Goal: Transaction & Acquisition: Purchase product/service

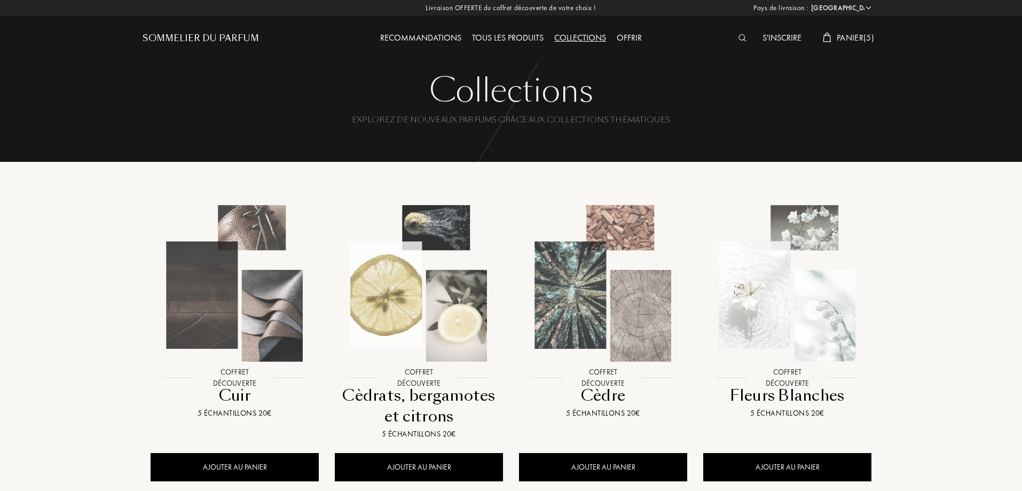
select select "FR"
click at [864, 38] on span "Panier ( 5 )" at bounding box center [855, 37] width 37 height 11
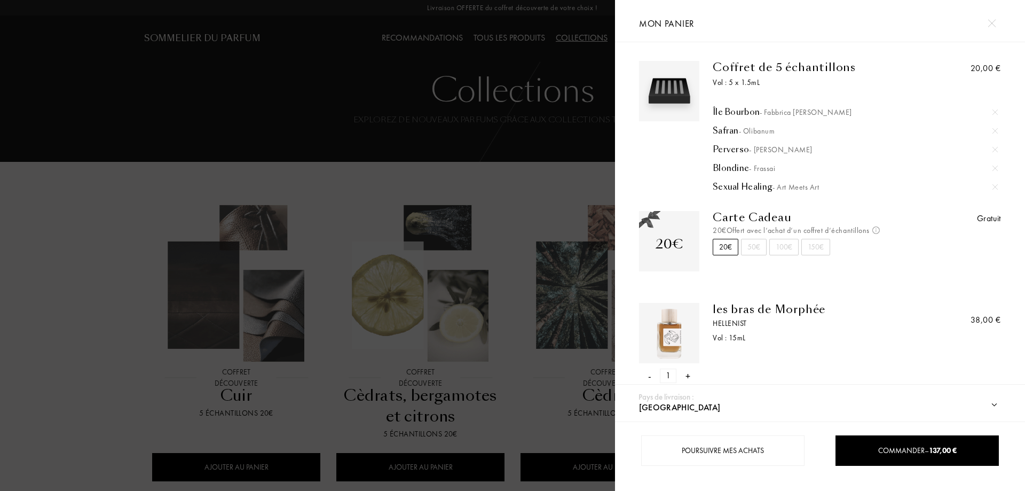
scroll to position [297, 0]
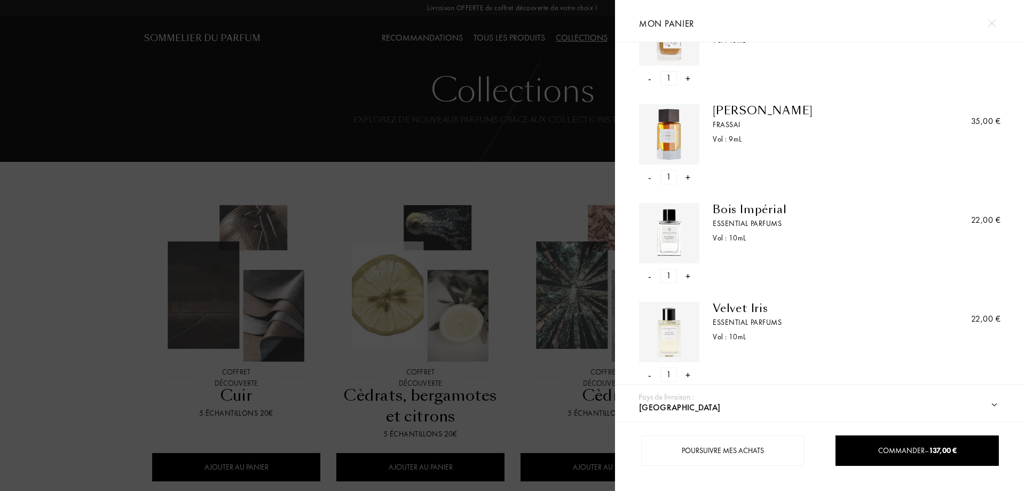
click at [648, 376] on div "-" at bounding box center [649, 374] width 3 height 14
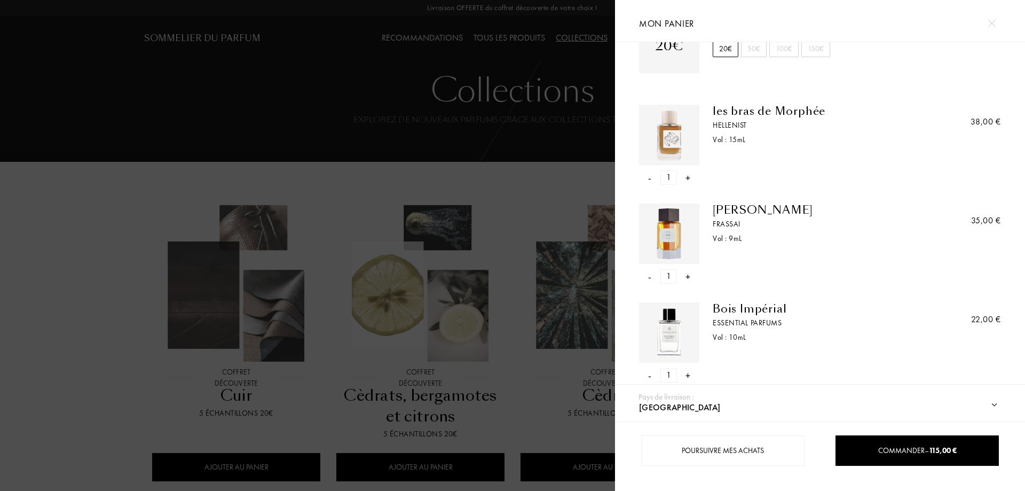
scroll to position [199, 0]
click at [650, 374] on div "-" at bounding box center [649, 374] width 3 height 14
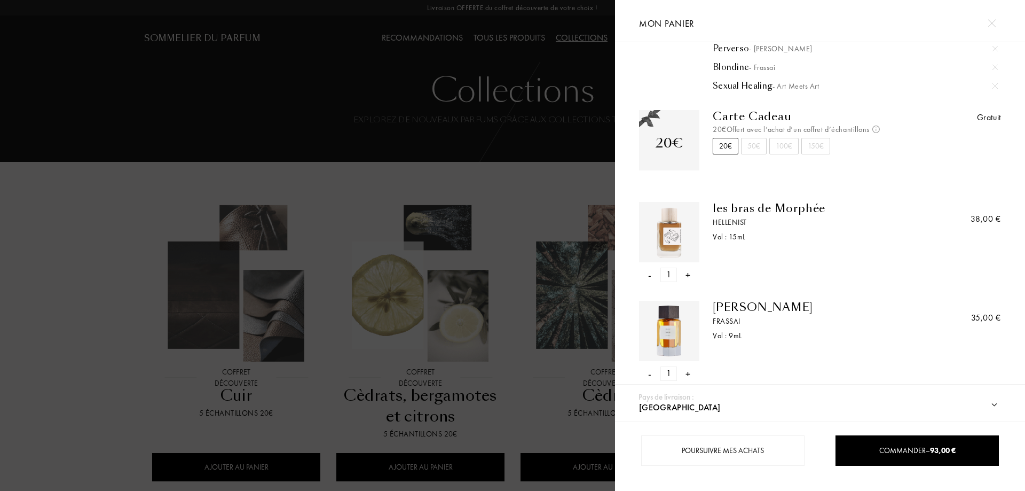
scroll to position [0, 0]
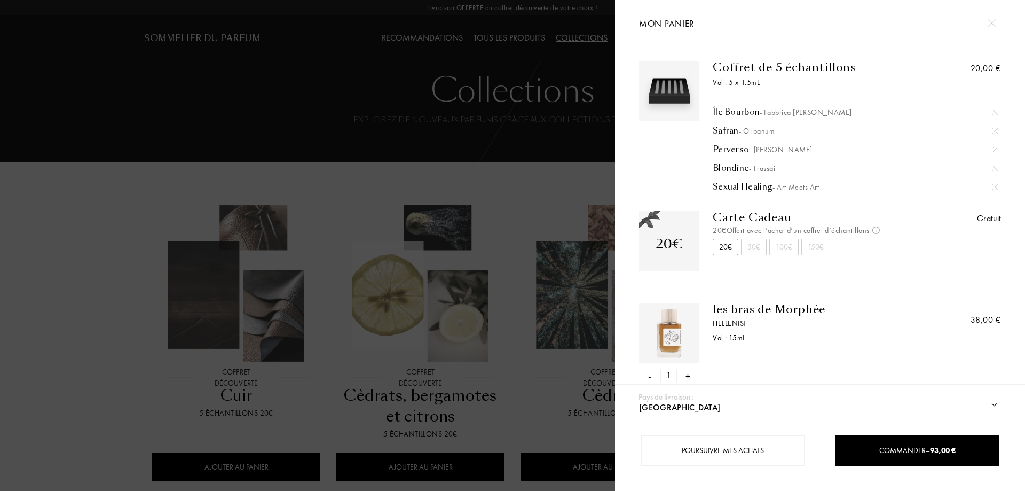
click at [27, 272] on div at bounding box center [307, 245] width 615 height 491
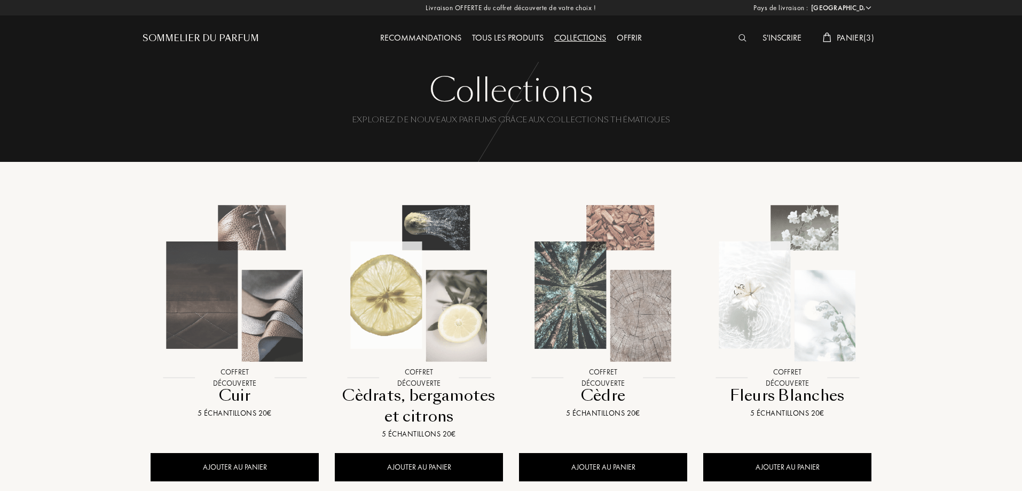
click at [863, 39] on span "Panier ( 3 )" at bounding box center [855, 37] width 37 height 11
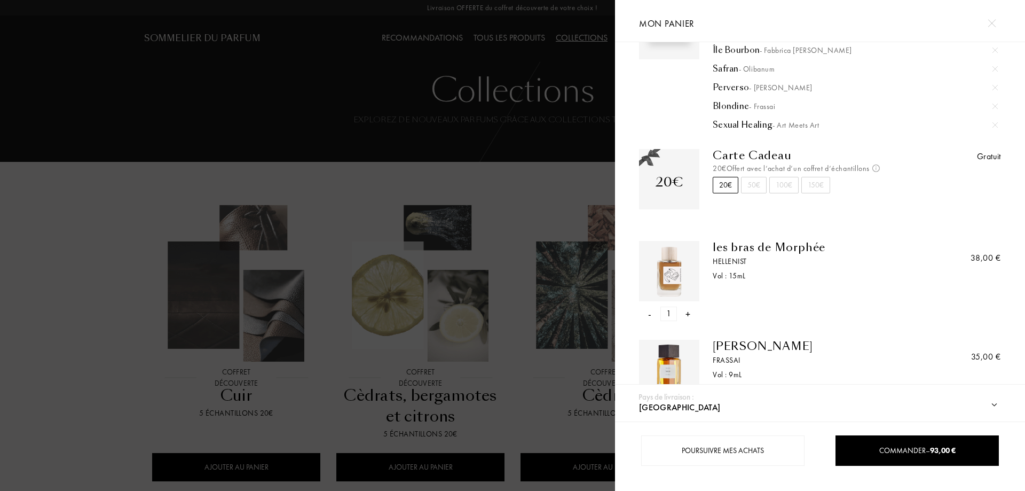
scroll to position [61, 0]
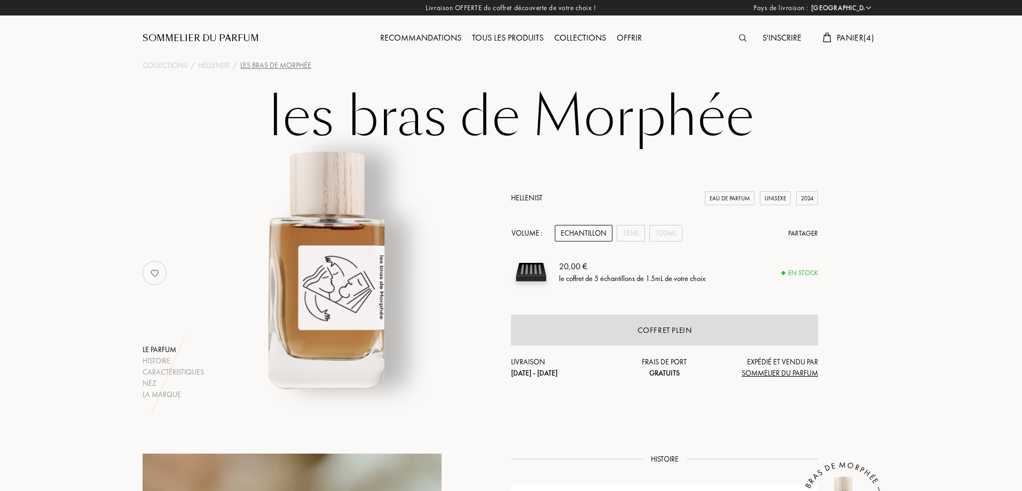
select select "FR"
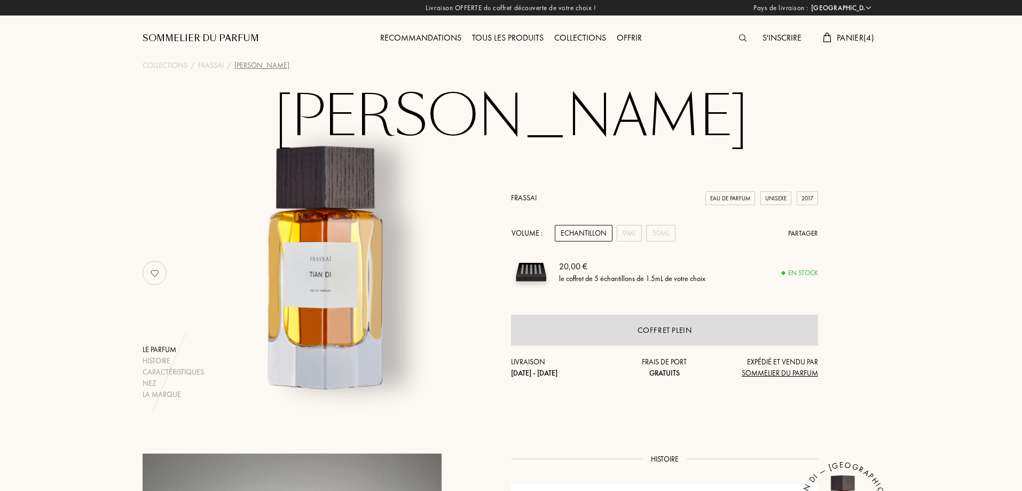
select select "FR"
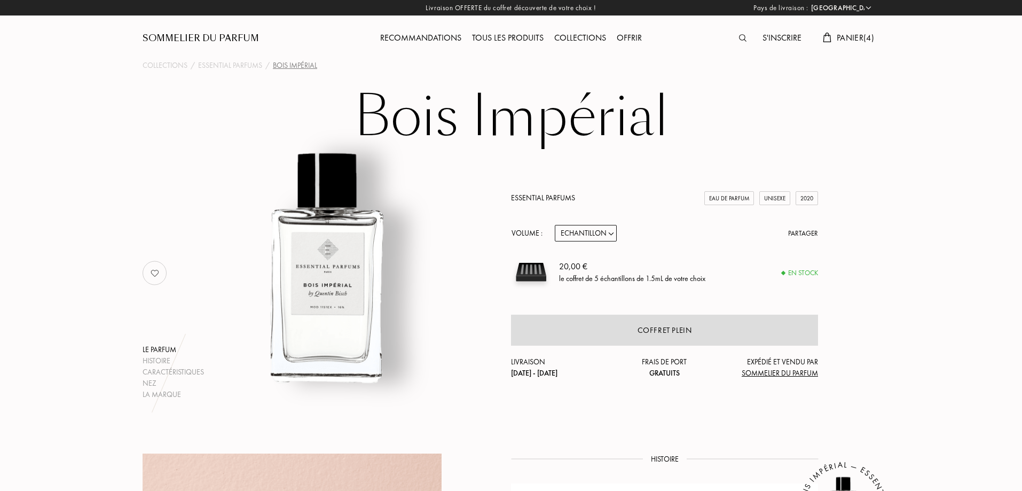
select select "FR"
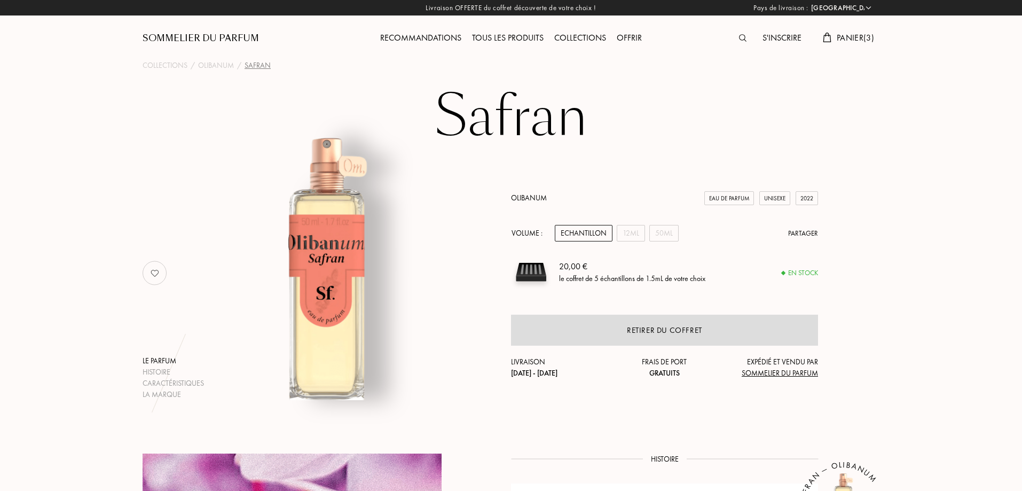
select select "FR"
click at [629, 234] on div "12mL" at bounding box center [631, 233] width 28 height 17
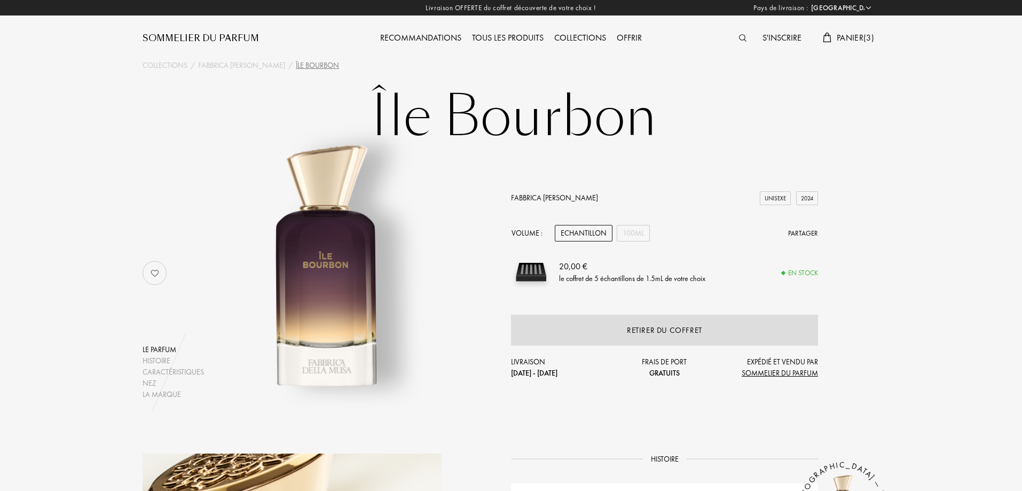
select select "FR"
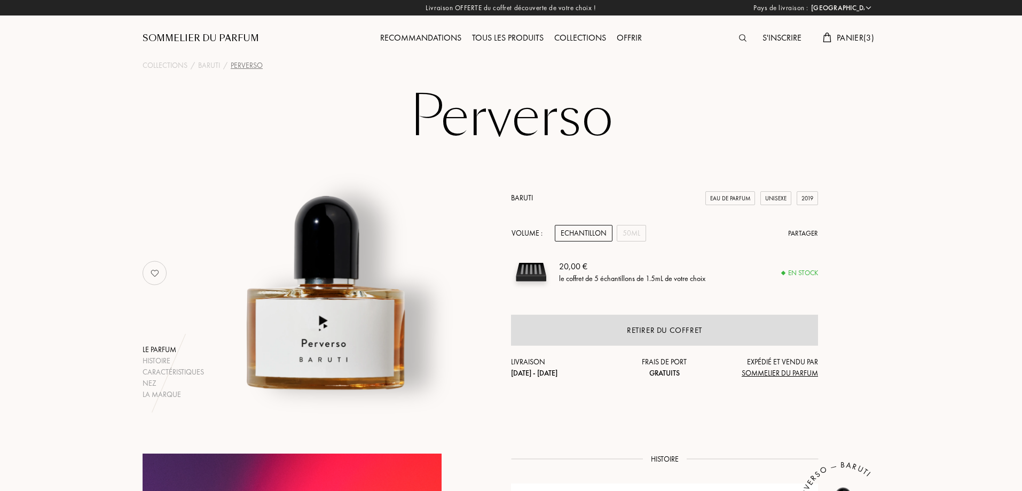
select select "FR"
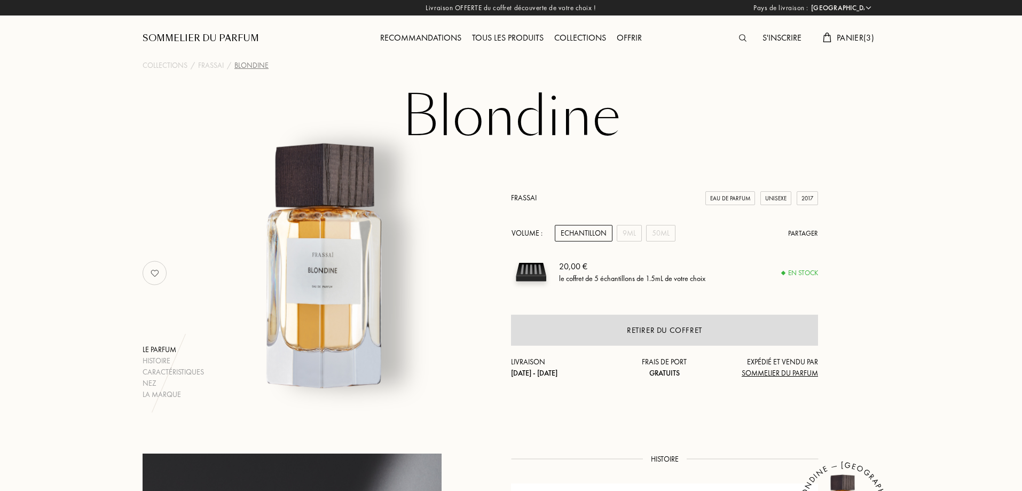
select select "FR"
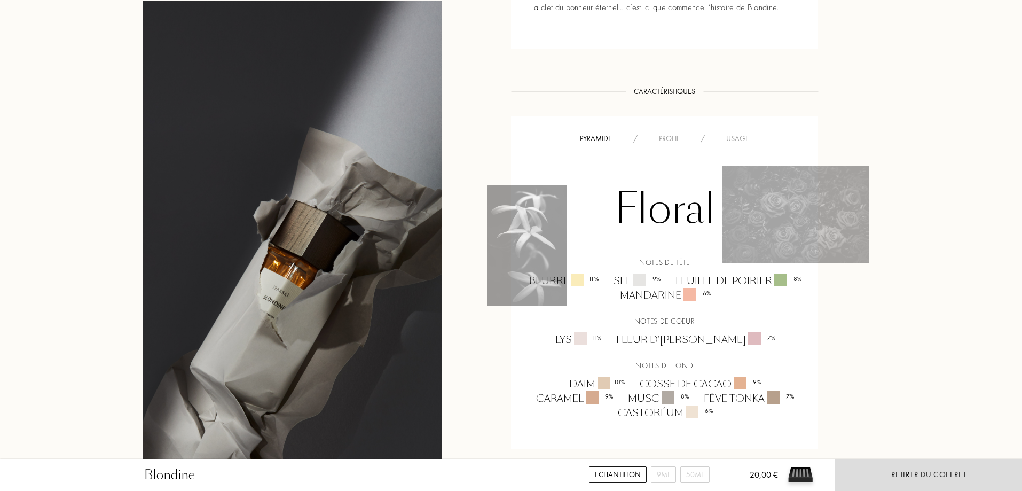
scroll to position [641, 0]
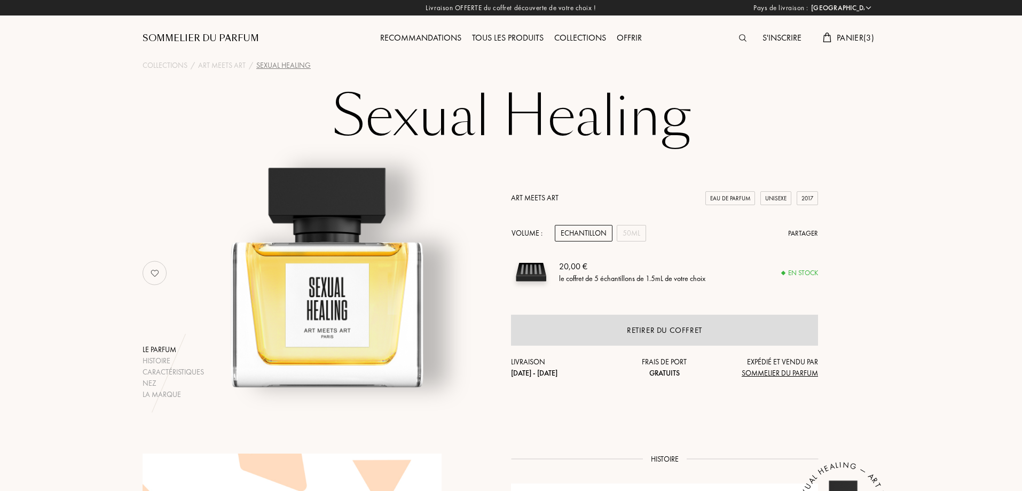
select select "FR"
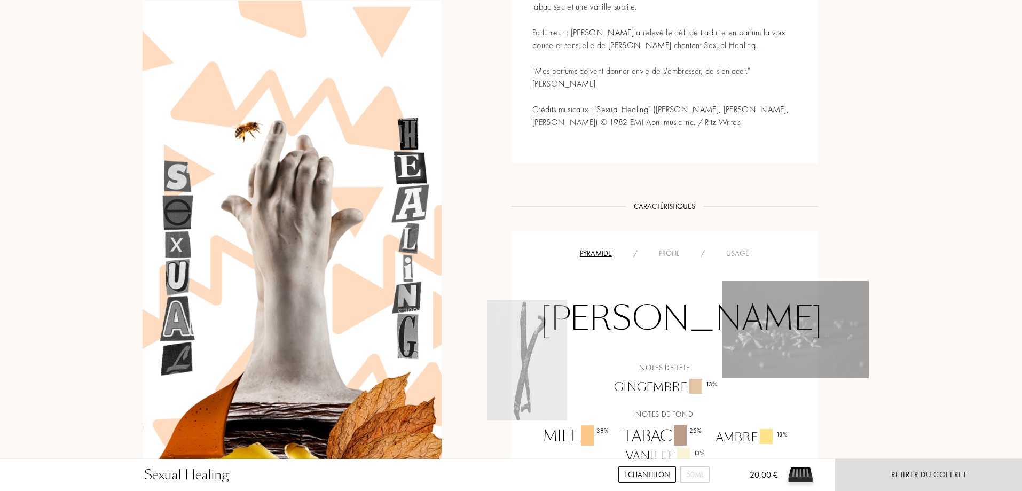
scroll to position [747, 0]
